Goal: Task Accomplishment & Management: Manage account settings

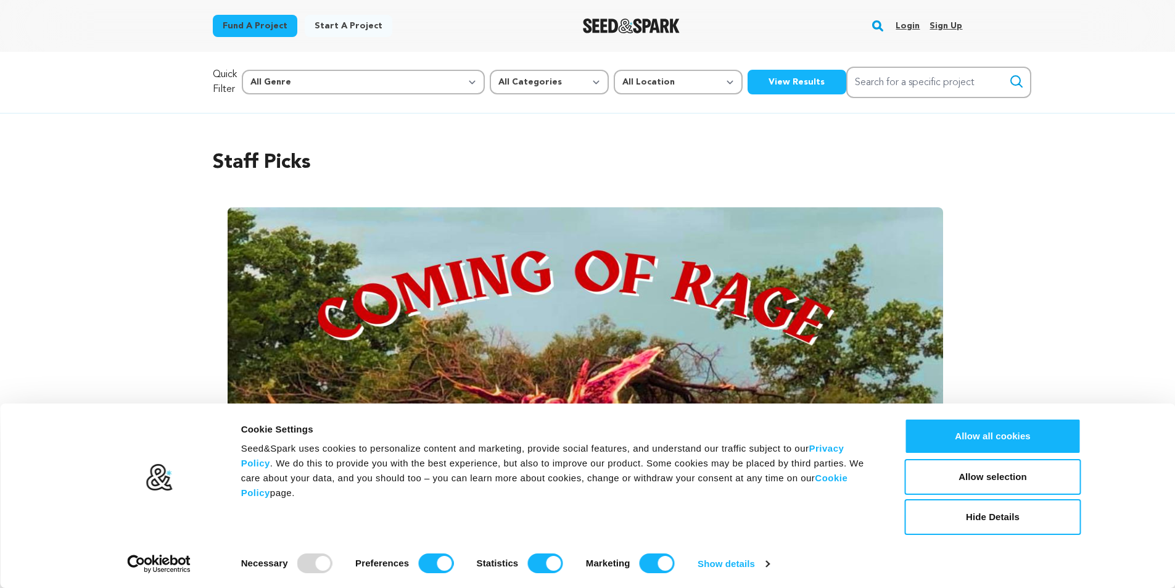
click at [908, 27] on link "Login" at bounding box center [908, 26] width 24 height 20
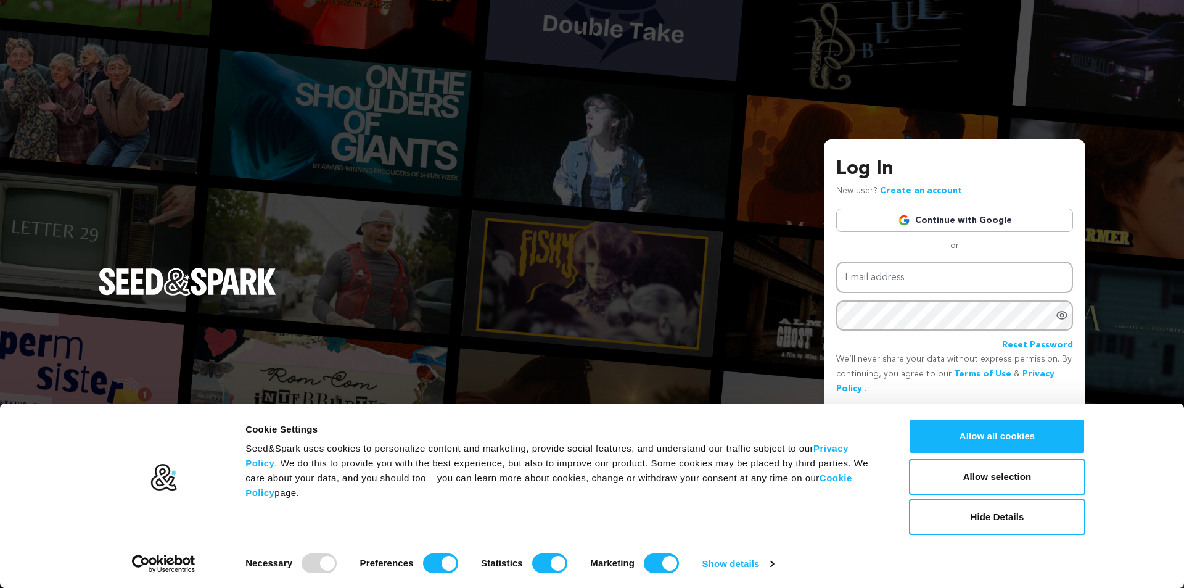
click at [965, 220] on link "Continue with Google" at bounding box center [954, 219] width 237 height 23
click at [984, 440] on button "Allow all cookies" at bounding box center [997, 436] width 176 height 36
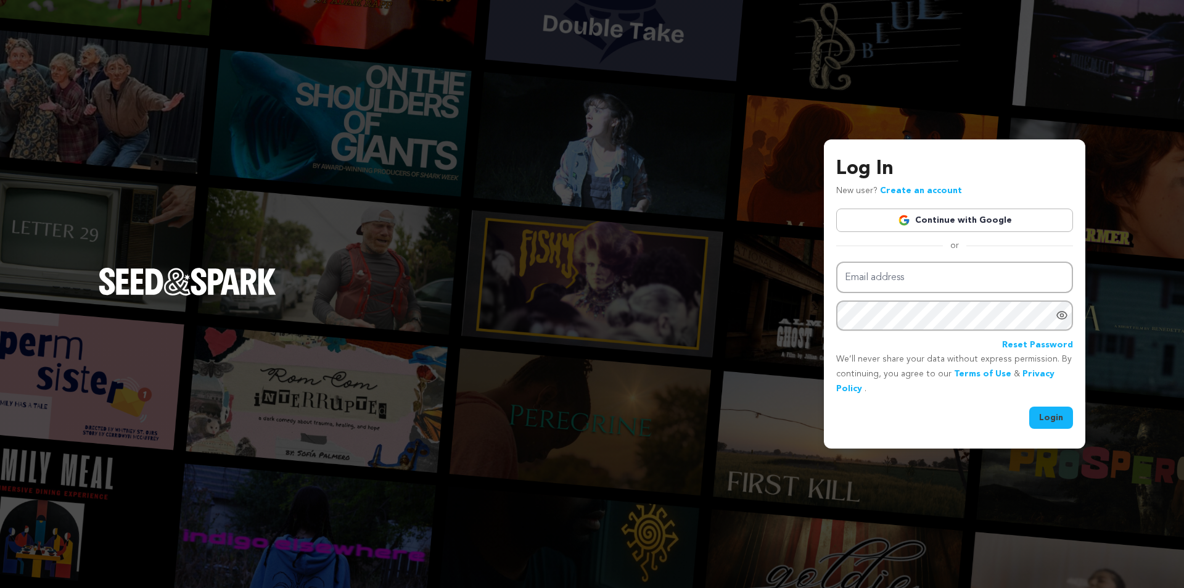
click at [891, 220] on link "Continue with Google" at bounding box center [954, 219] width 237 height 23
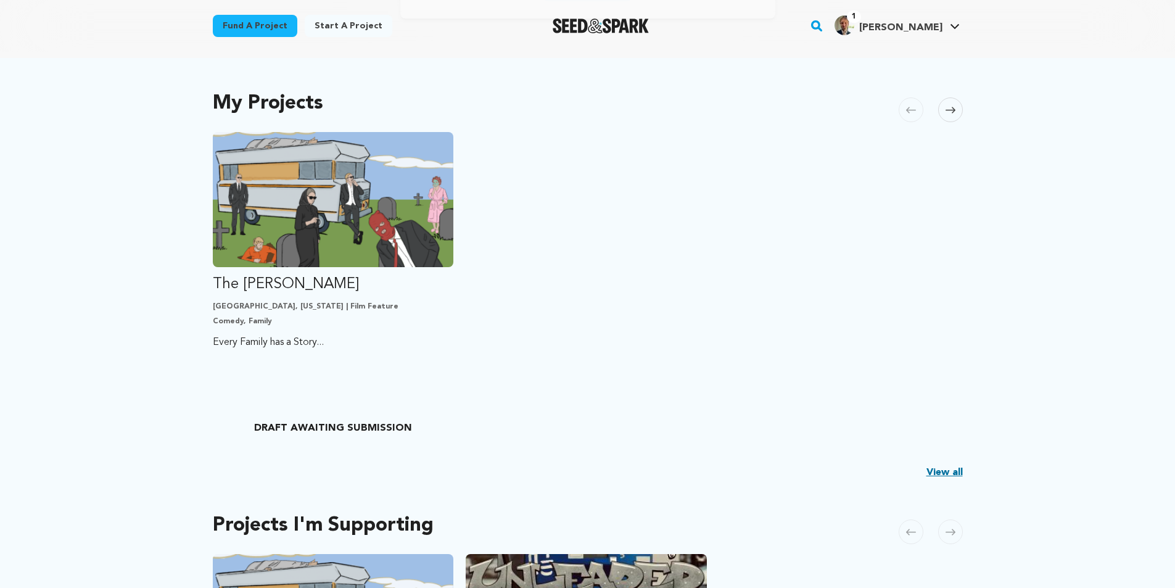
scroll to position [308, 0]
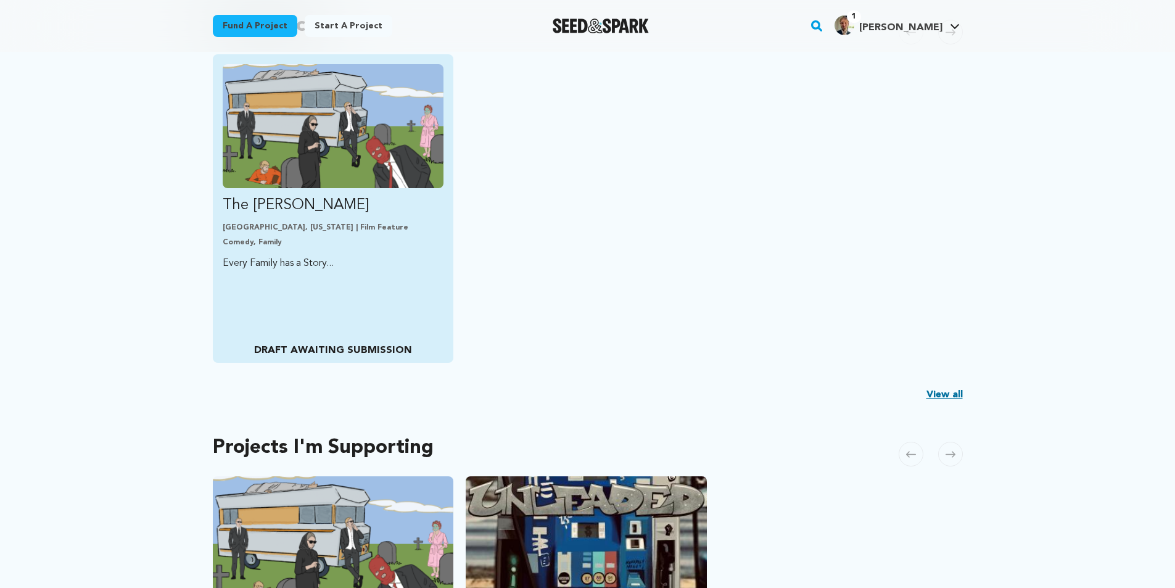
click at [315, 244] on p "Comedy, Family" at bounding box center [333, 242] width 221 height 10
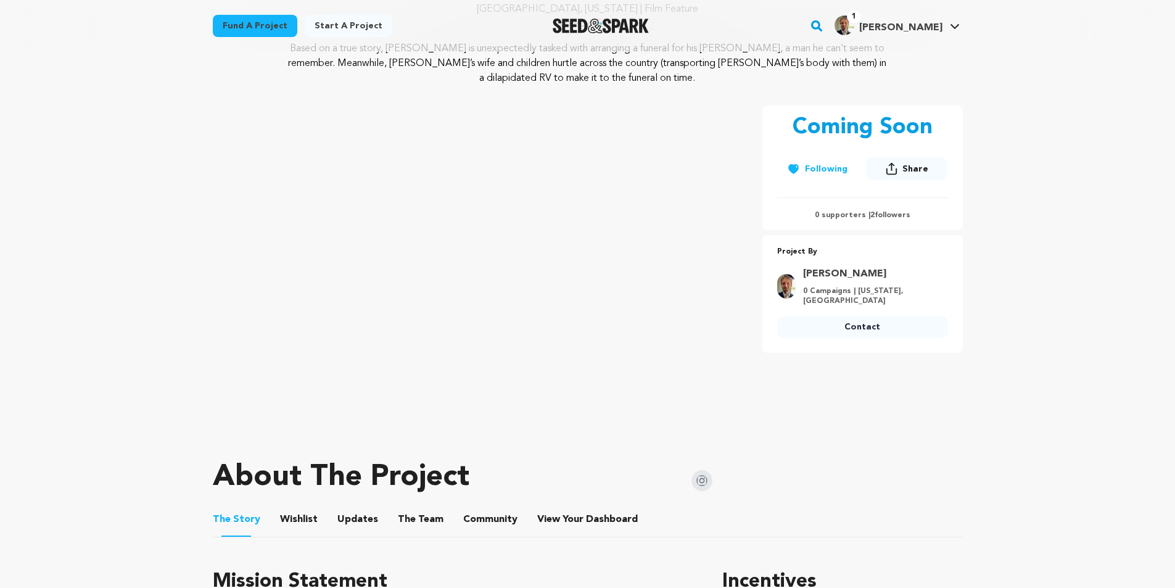
scroll to position [308, 0]
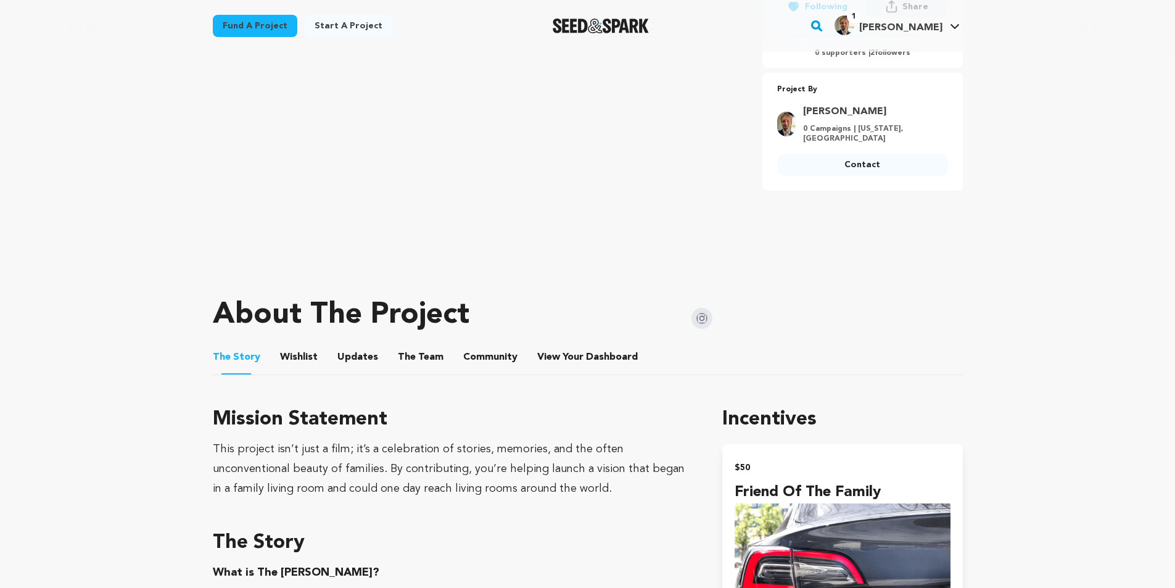
click at [418, 355] on button "The Team" at bounding box center [421, 360] width 30 height 30
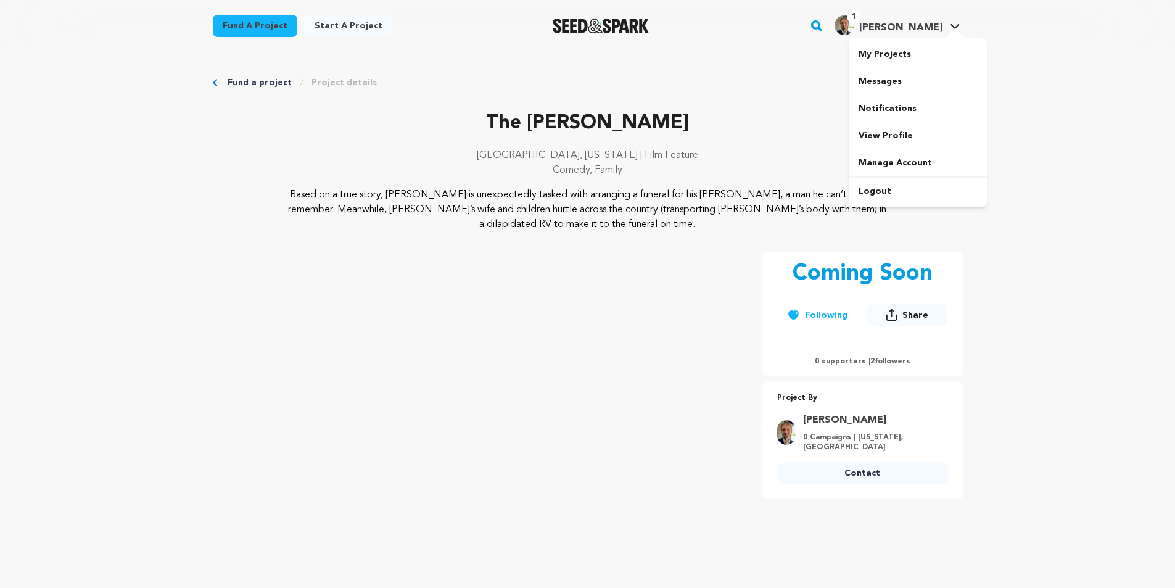
click at [938, 33] on h4 "[PERSON_NAME]" at bounding box center [900, 27] width 83 height 15
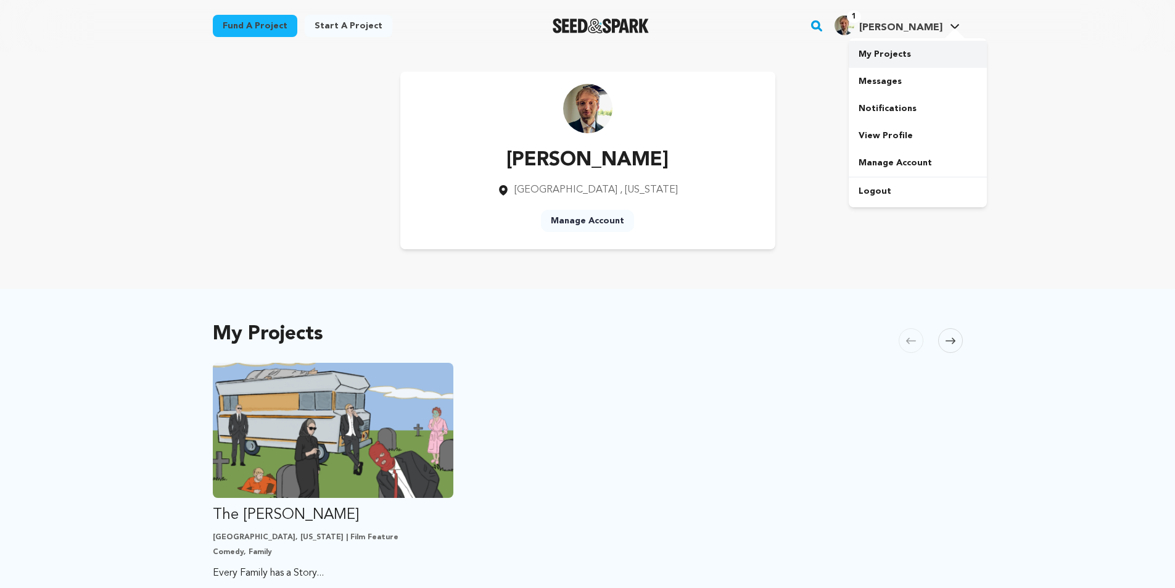
click at [878, 59] on link "My Projects" at bounding box center [918, 54] width 138 height 27
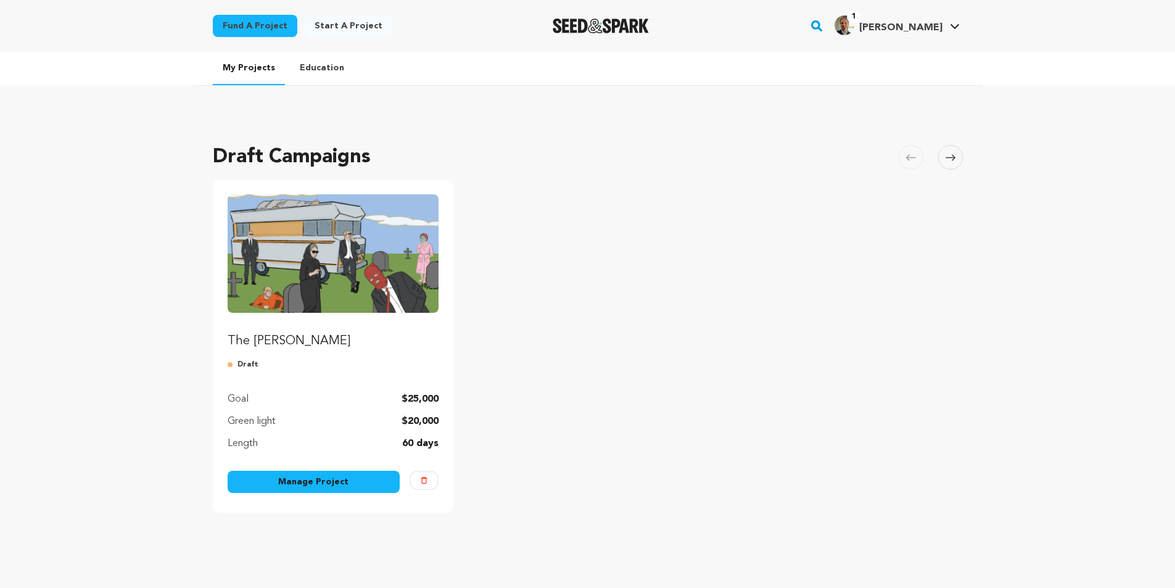
click at [358, 480] on link "Manage Project" at bounding box center [314, 482] width 173 height 22
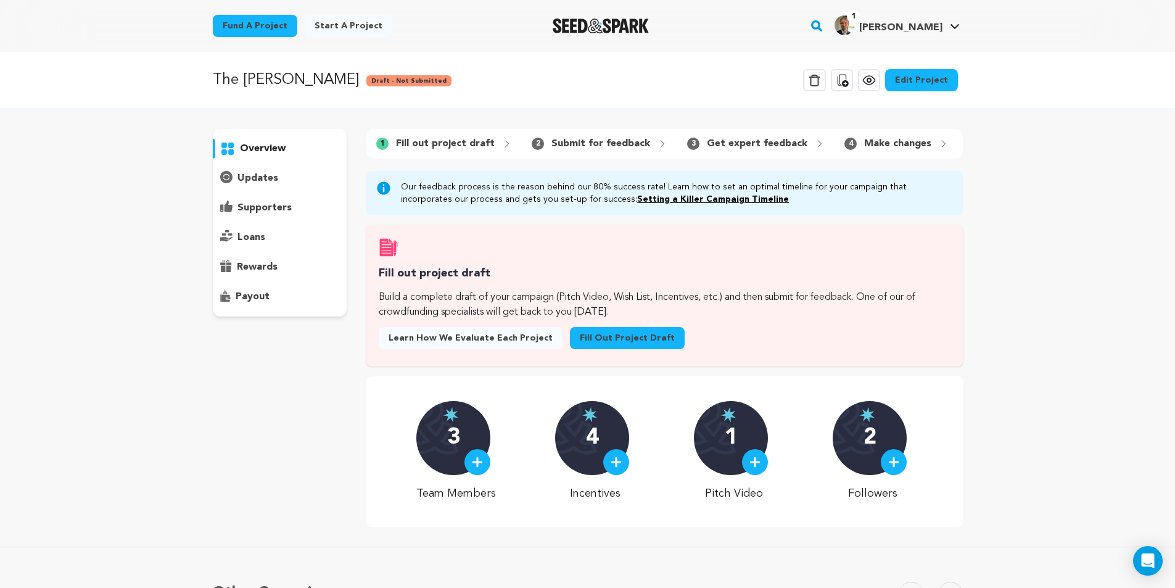
click at [928, 84] on link "Edit Project" at bounding box center [921, 80] width 73 height 22
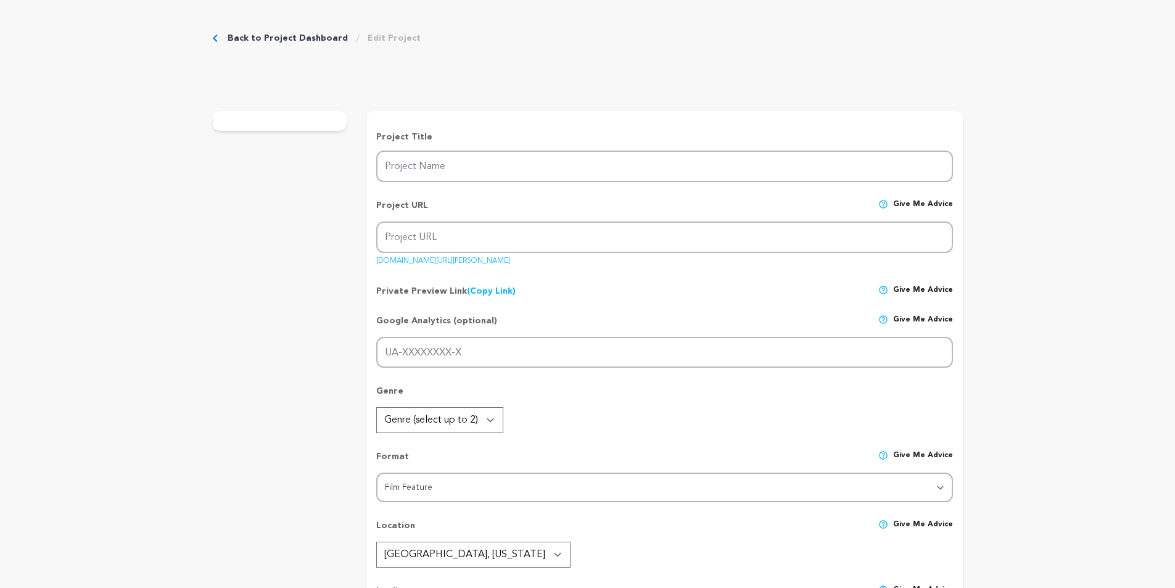
type input "The [PERSON_NAME]"
type input "the-[PERSON_NAME]-cannonball"
type input "Every Family has a Story..."
type textarea "Based on a true story, Beaumont Olsen is unexpectedly tasked with arranging a f…"
type textarea "This project isn’t just a film; it’s a celebration of stories, memories, and th…"
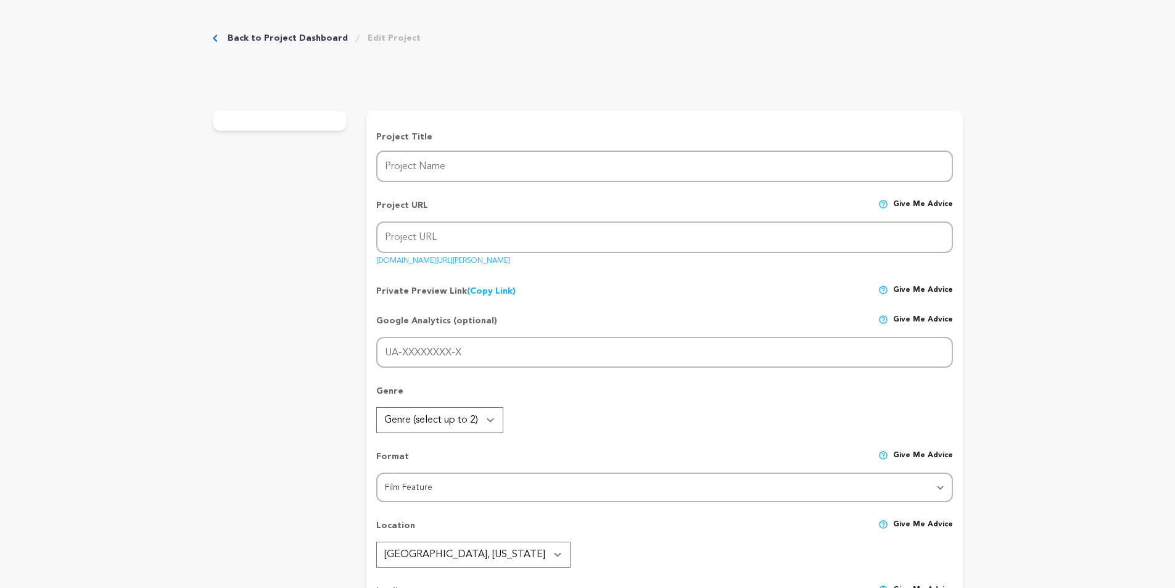
radio input "true"
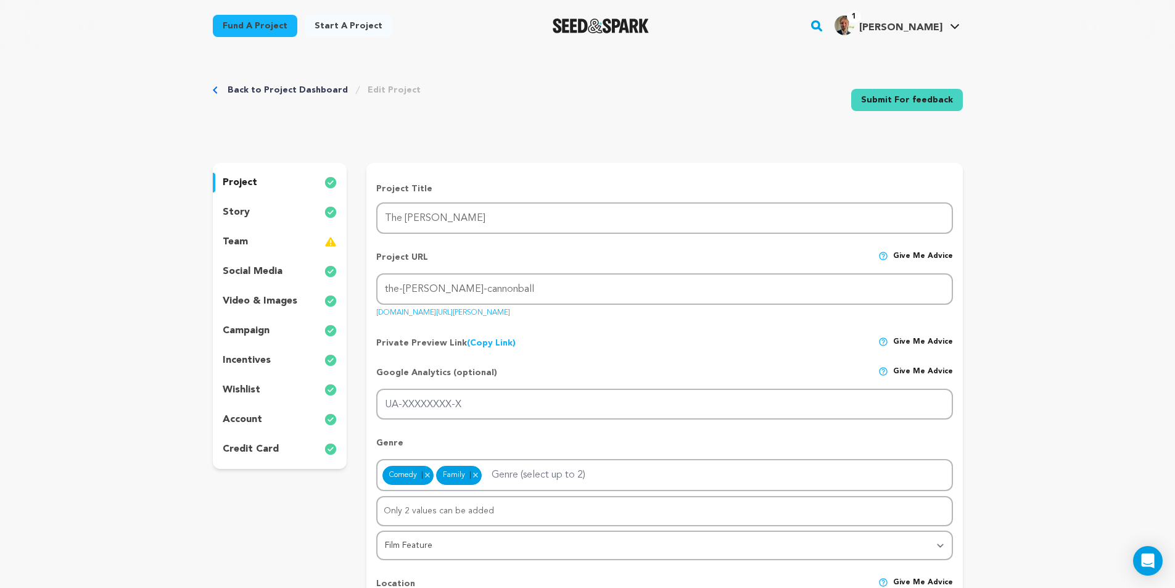
click at [253, 241] on div "team" at bounding box center [280, 242] width 134 height 20
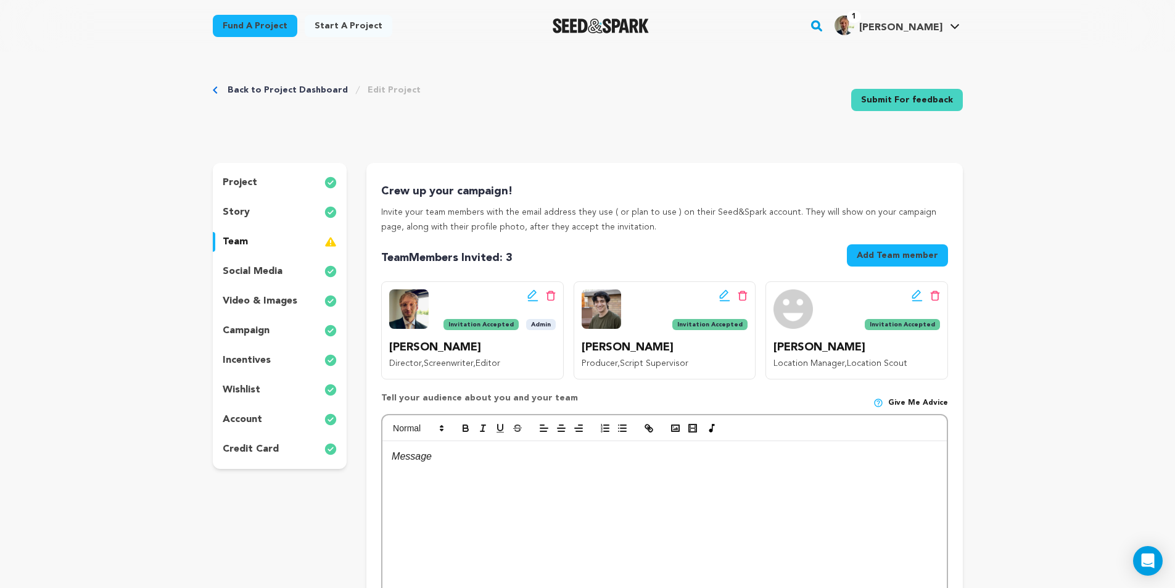
click at [882, 254] on button "Add Team member" at bounding box center [897, 255] width 101 height 22
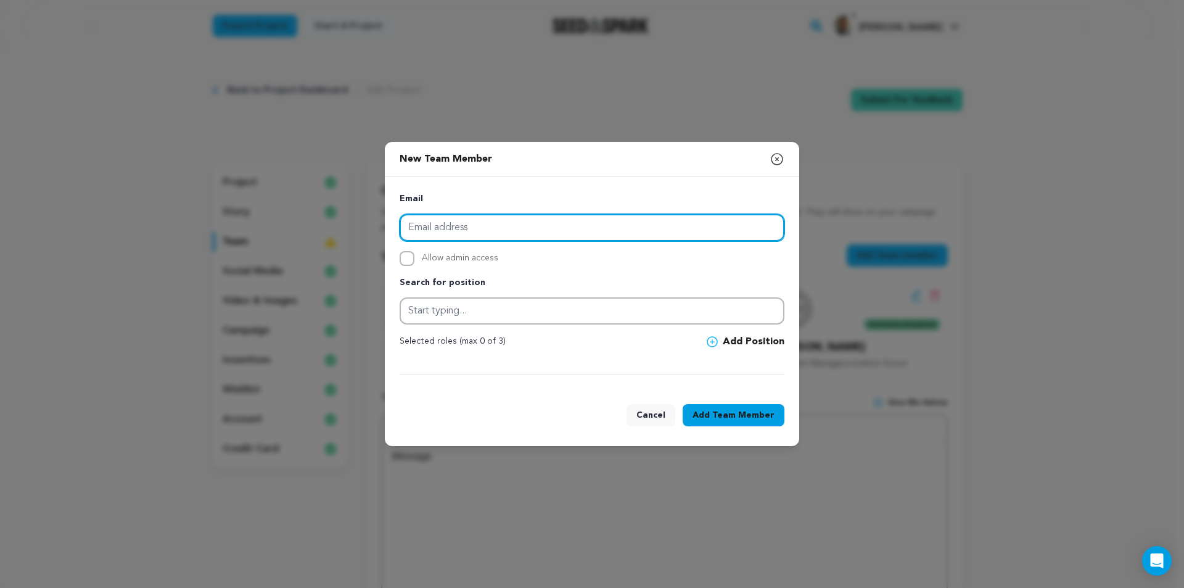
click at [597, 232] on input "email" at bounding box center [592, 227] width 385 height 27
drag, startPoint x: 474, startPoint y: 223, endPoint x: 181, endPoint y: 220, distance: 293.0
click at [181, 220] on div "New Team Member Close modal Email zach Allow admin access Search for position" at bounding box center [592, 294] width 1184 height 588
paste input "ariah.r.veayo@gmail.com"
type input "zachariah.r.veayo@gmail.com"
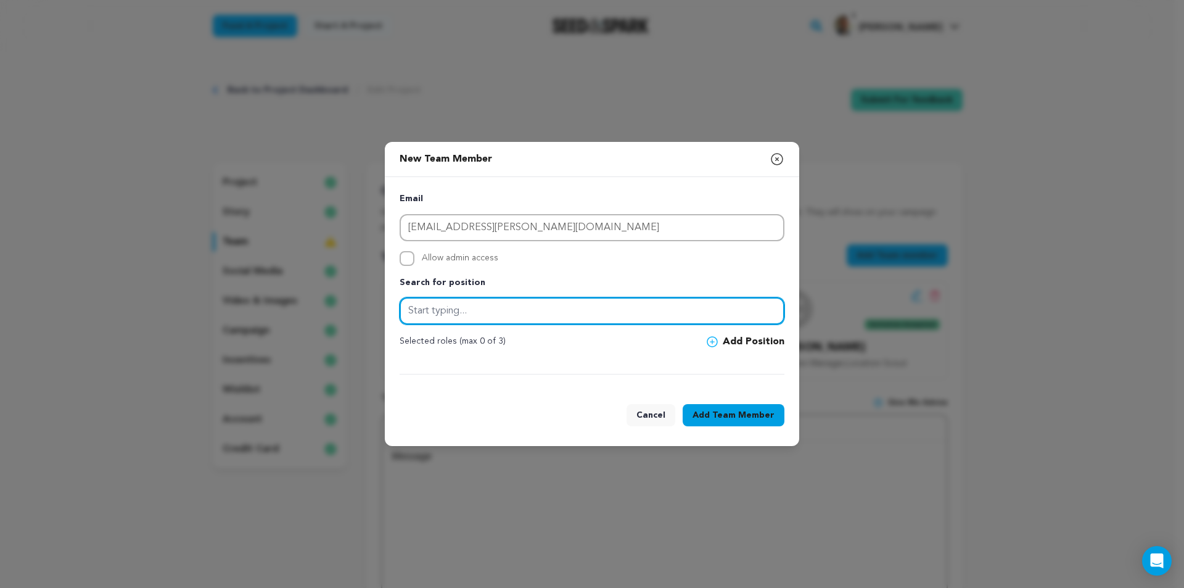
click at [476, 315] on input "text" at bounding box center [592, 310] width 385 height 27
type input "Production Coordinator"
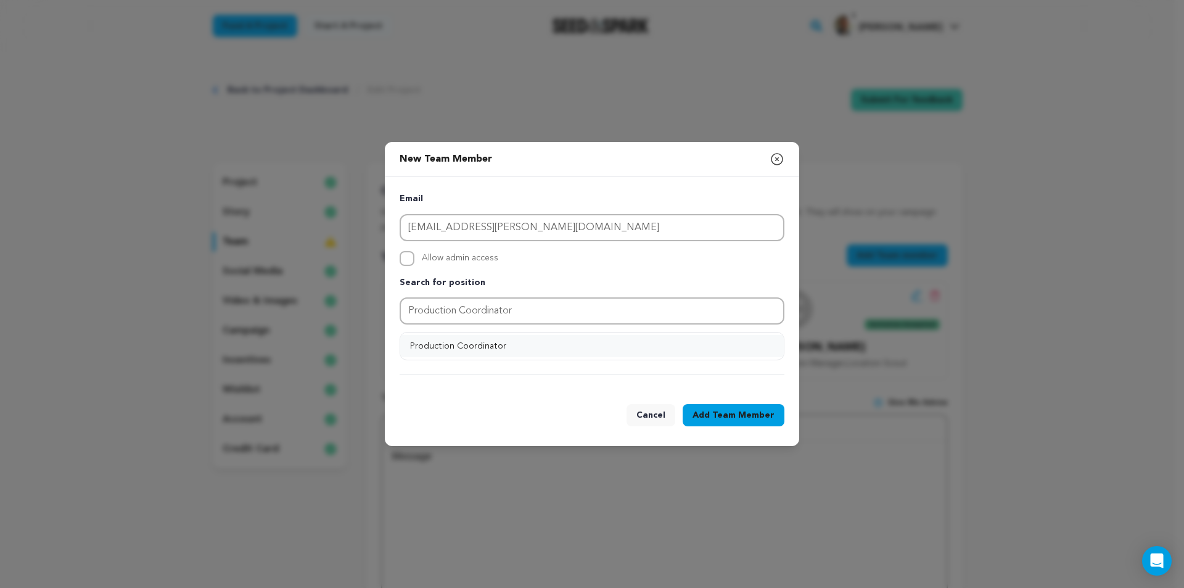
click at [467, 345] on button "Production Coordinator" at bounding box center [592, 346] width 384 height 22
click at [736, 413] on span "Team Member" at bounding box center [743, 415] width 62 height 12
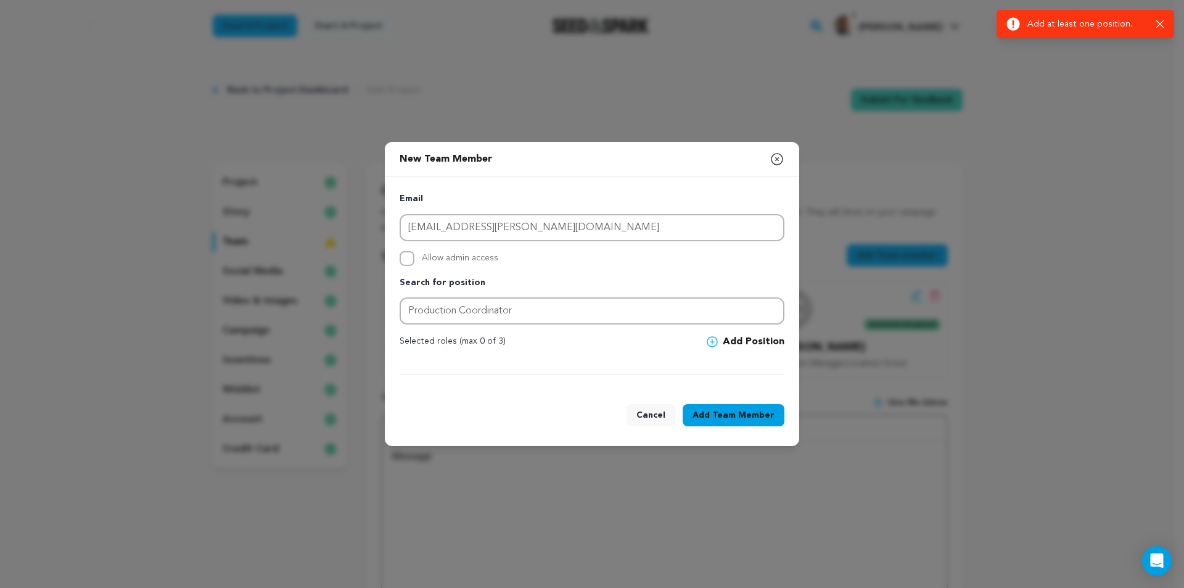
click at [715, 341] on icon at bounding box center [712, 341] width 11 height 11
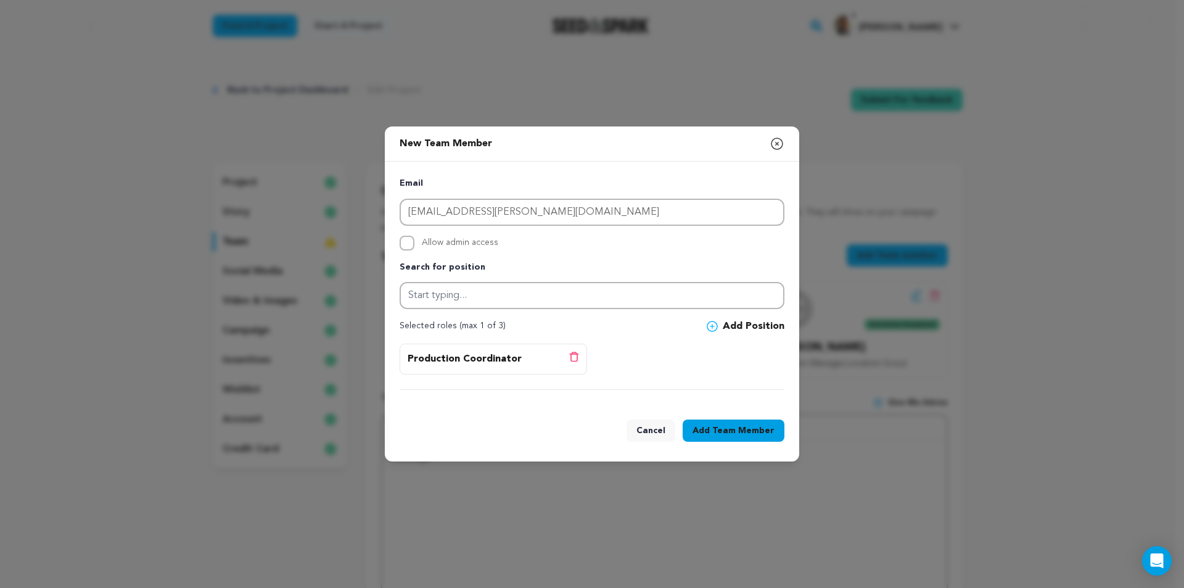
click at [572, 316] on div "Email zachariah.r.veayo@gmail.com Allow admin access Search for position Select…" at bounding box center [592, 283] width 385 height 214
click at [574, 357] on icon at bounding box center [574, 357] width 10 height 10
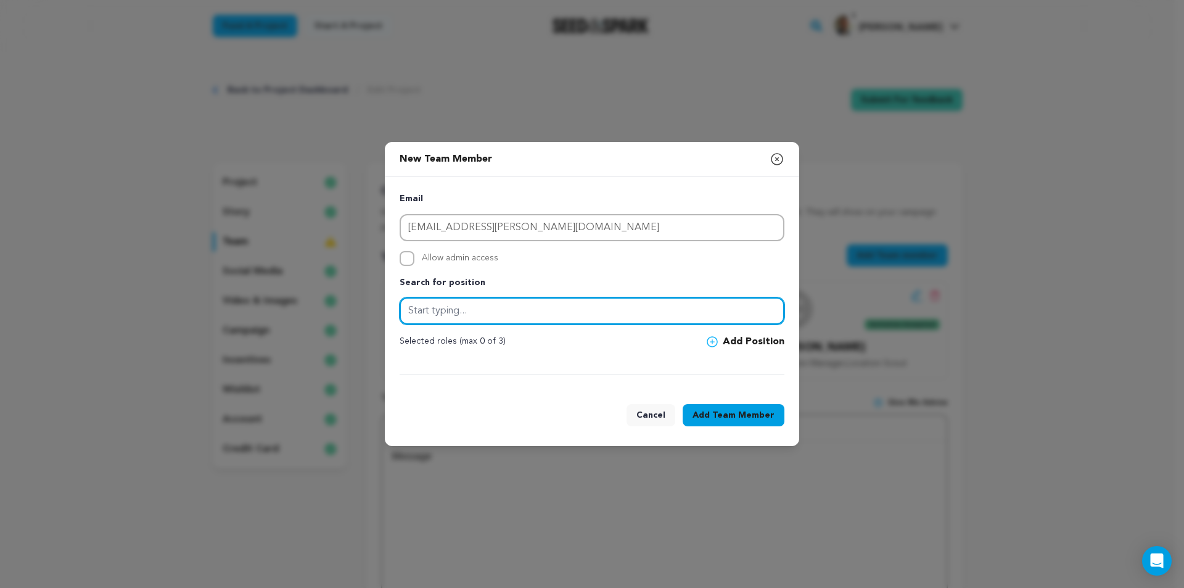
click at [537, 316] on input "text" at bounding box center [592, 310] width 385 height 27
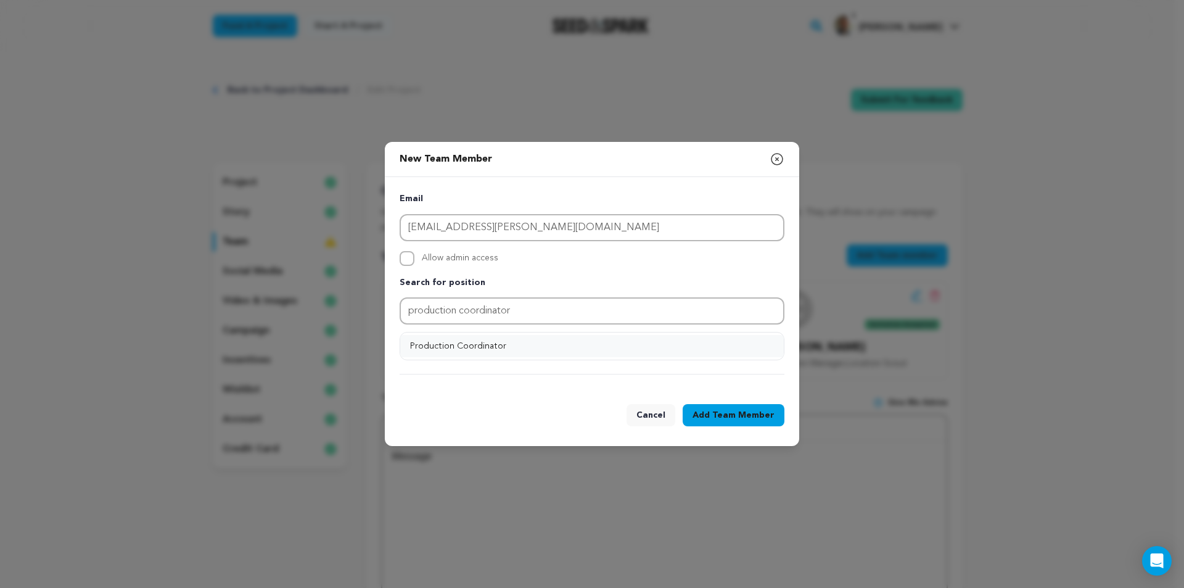
click at [484, 343] on button "Production Coordinator" at bounding box center [592, 346] width 384 height 22
type input "Production Coordinator"
click at [736, 345] on button "Add Position" at bounding box center [746, 341] width 78 height 15
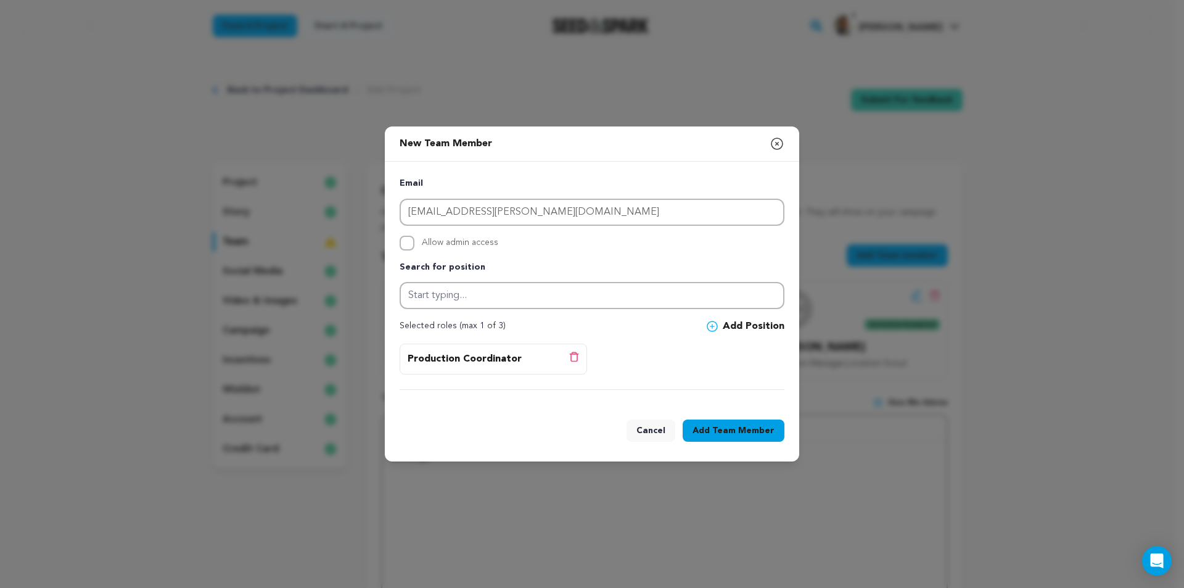
click at [730, 435] on span "Team Member" at bounding box center [743, 430] width 62 height 12
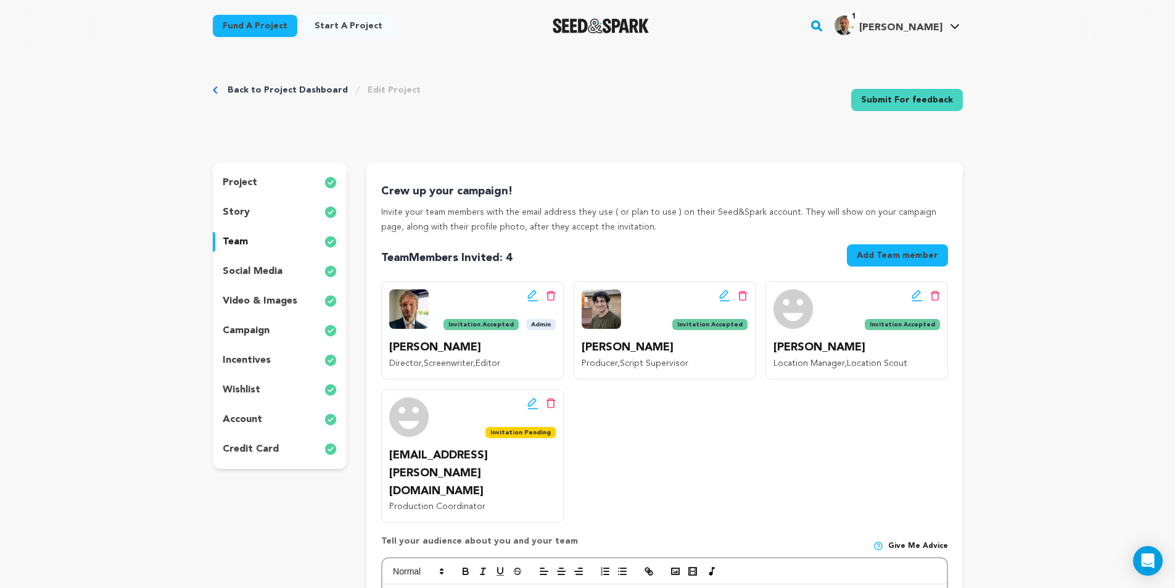
click at [849, 326] on div "Edit team button Delete team button Invitation Accepted" at bounding box center [856, 310] width 166 height 42
click at [622, 23] on img "Seed&Spark Homepage" at bounding box center [601, 26] width 97 height 15
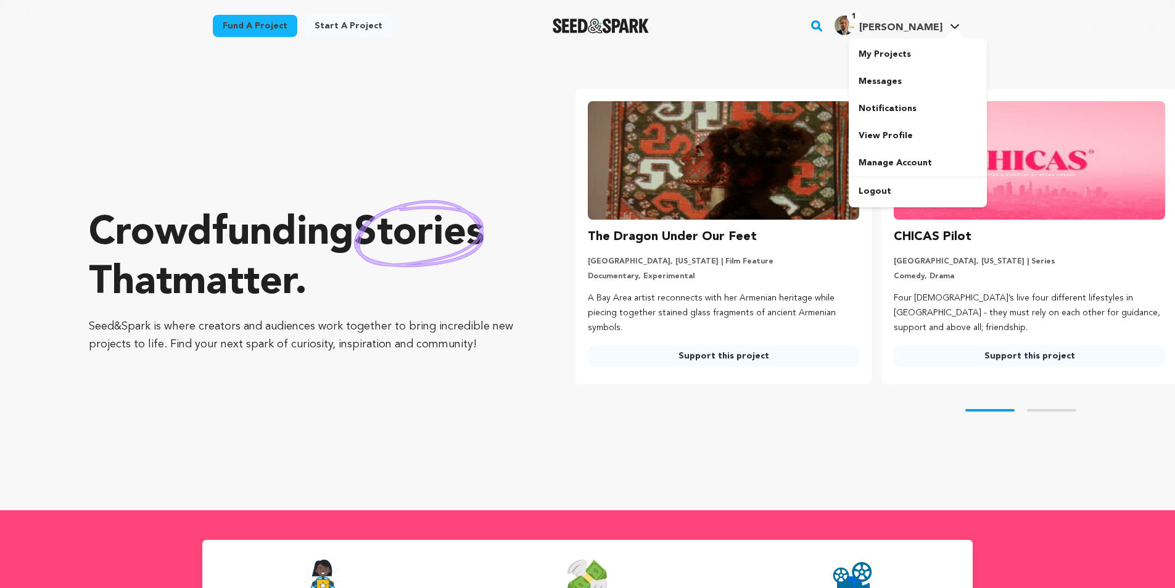
click at [854, 30] on img "Tyson S.'s Profile" at bounding box center [845, 25] width 20 height 20
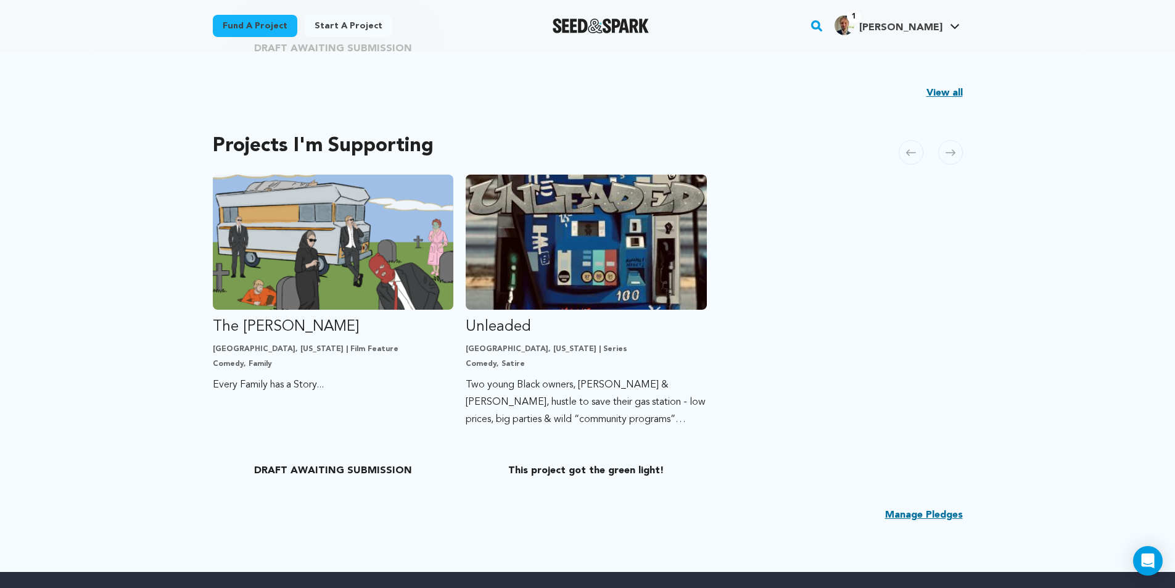
scroll to position [617, 0]
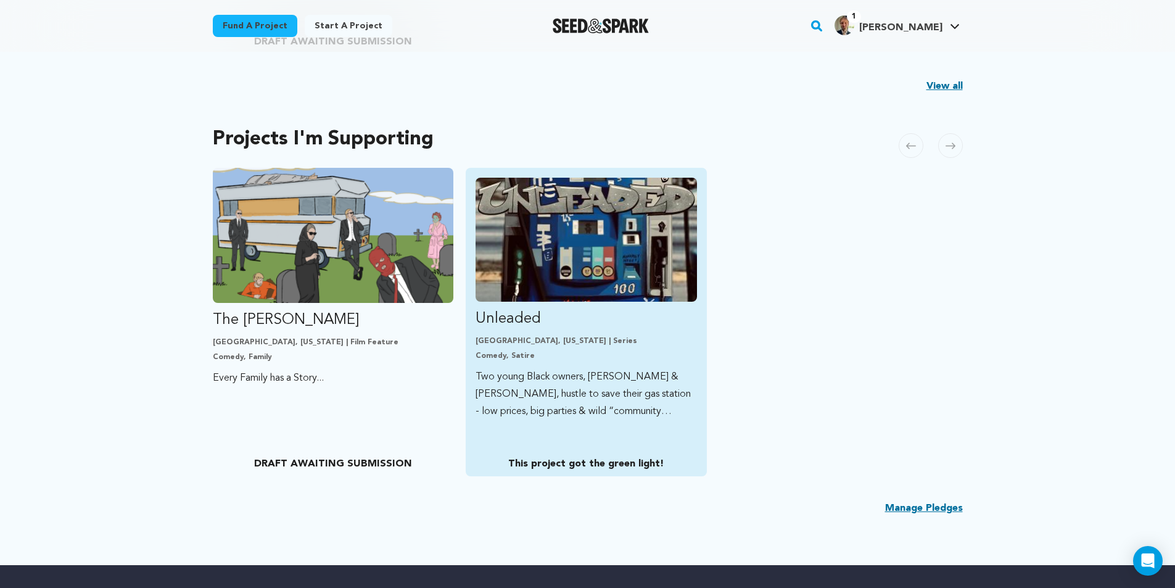
click at [596, 237] on img "Fund Unleaded" at bounding box center [586, 240] width 221 height 124
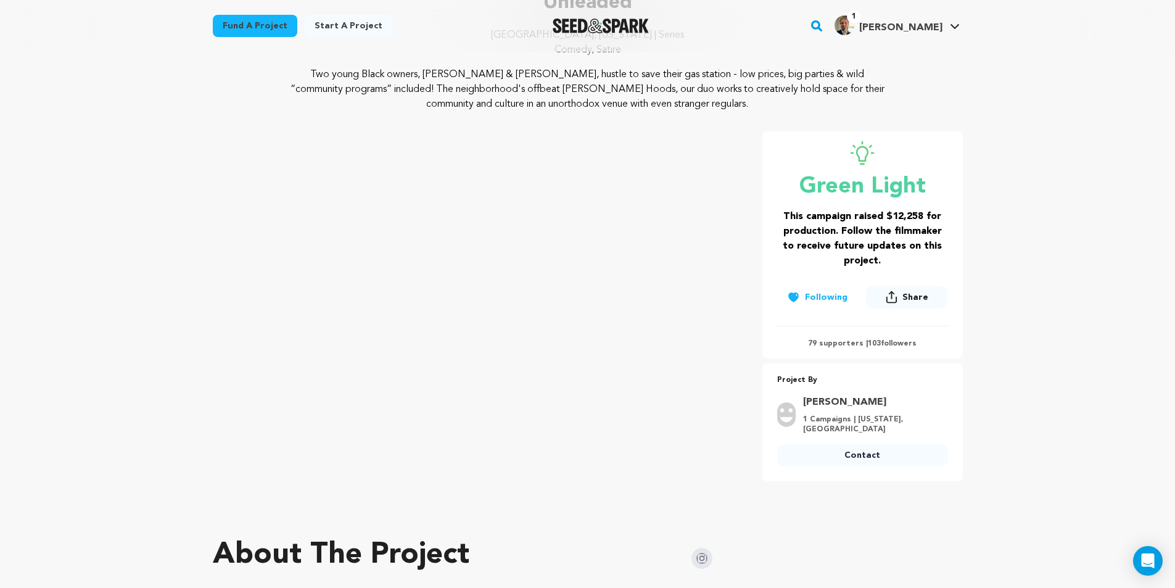
scroll to position [123, 0]
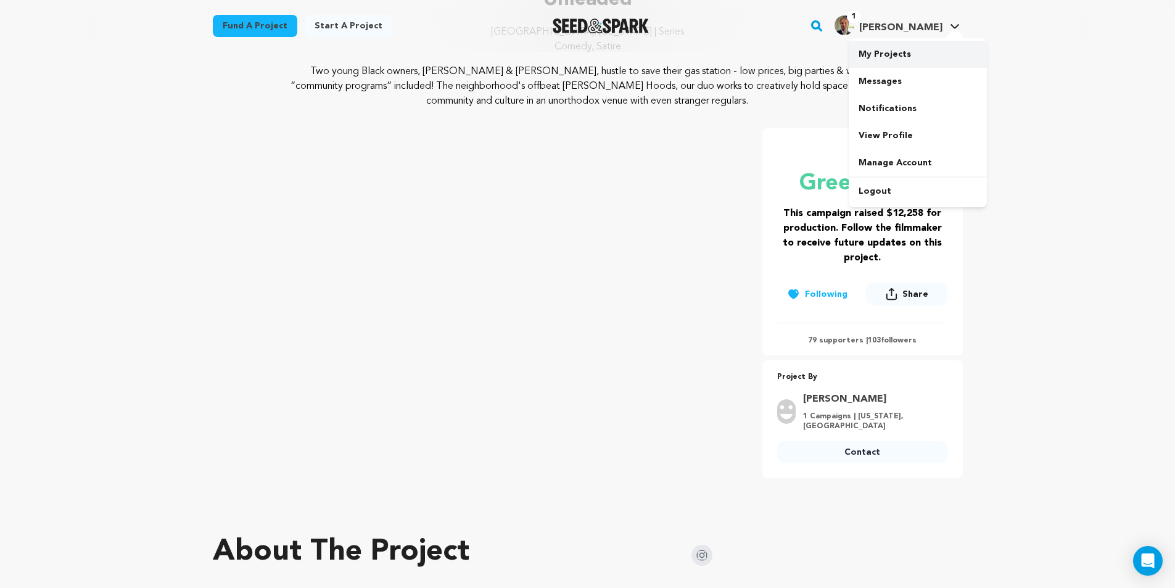
click at [884, 57] on link "My Projects" at bounding box center [918, 54] width 138 height 27
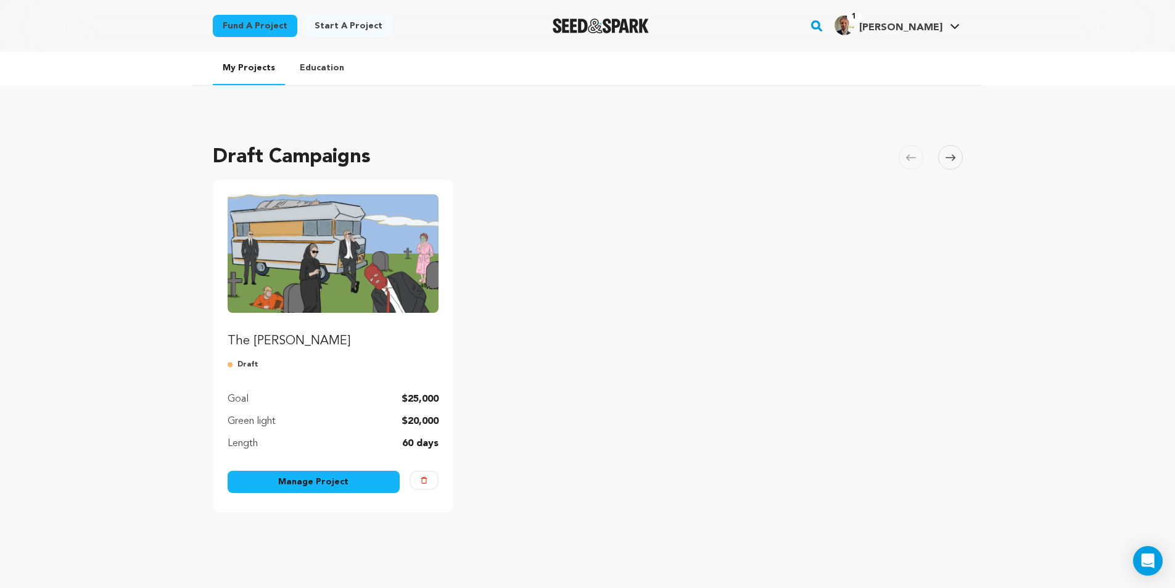
click at [397, 240] on img "Fund The Olsen Cannonball" at bounding box center [334, 253] width 212 height 118
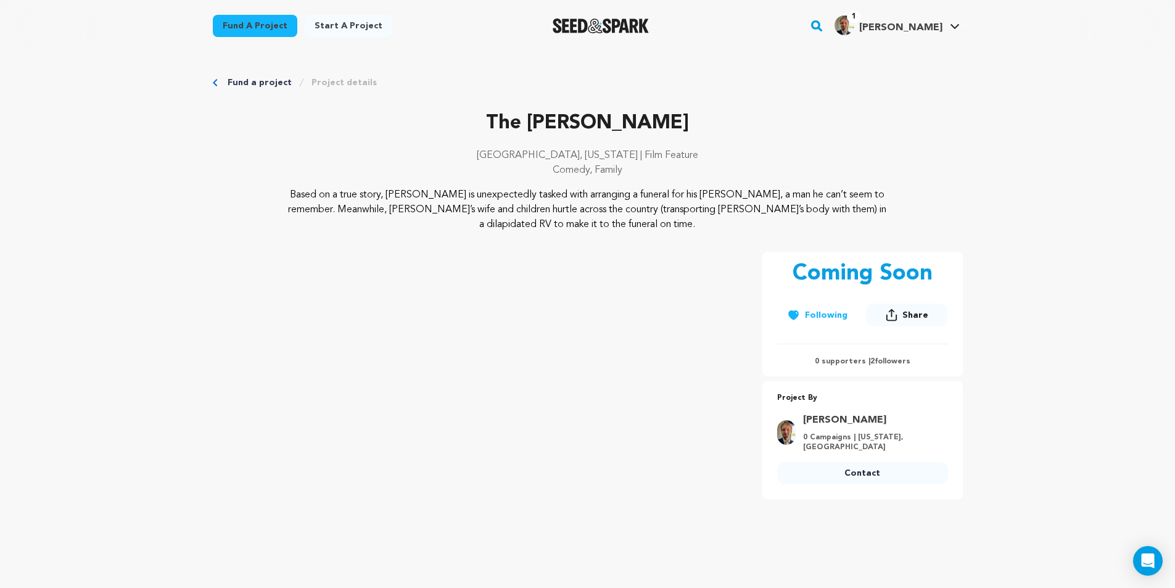
click at [262, 85] on link "Fund a project" at bounding box center [260, 82] width 64 height 12
